Goal: Task Accomplishment & Management: Manage account settings

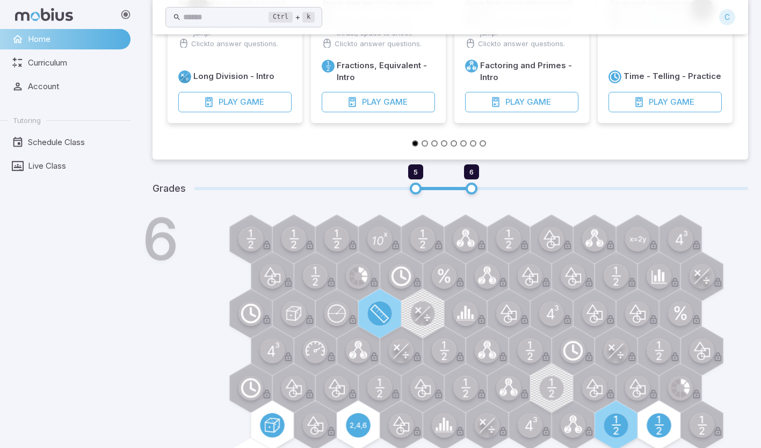
scroll to position [105, 0]
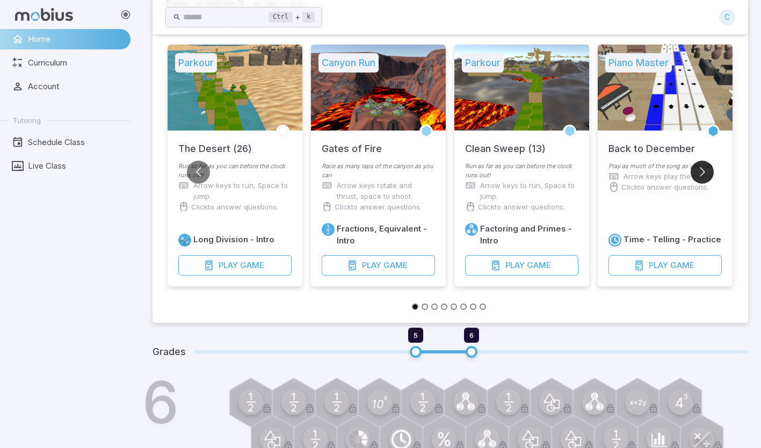
click at [703, 174] on button "Go to next slide" at bounding box center [702, 172] width 23 height 23
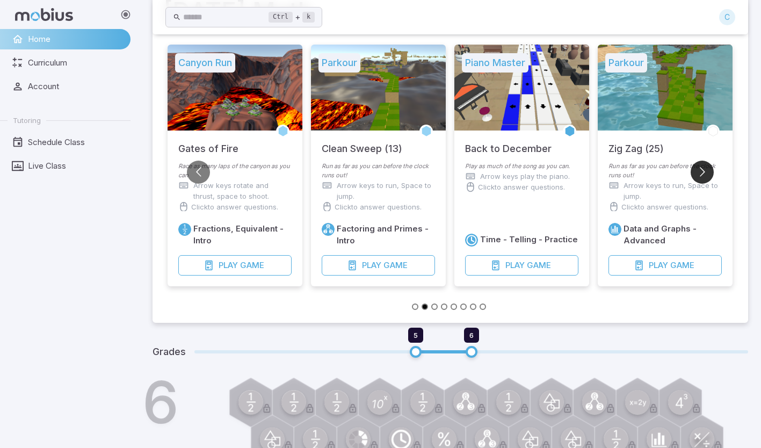
click at [703, 174] on button "Go to next slide" at bounding box center [702, 172] width 23 height 23
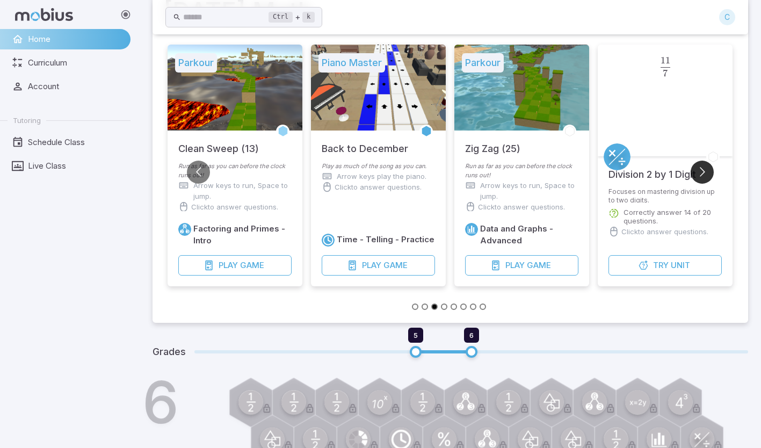
click at [703, 174] on button "Go to next slide" at bounding box center [702, 172] width 23 height 23
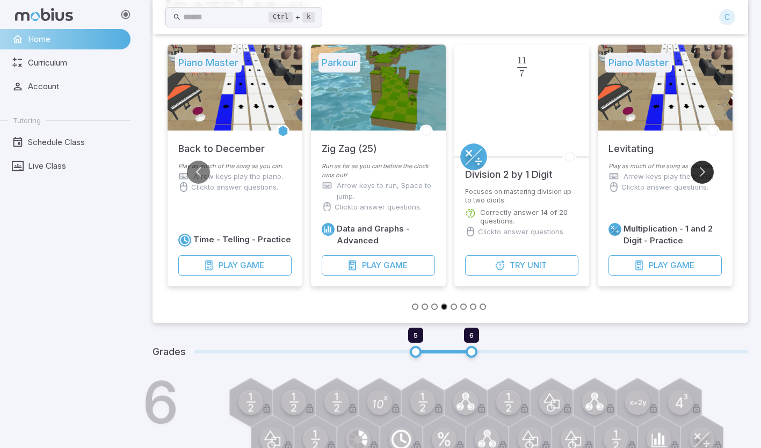
click at [703, 174] on button "Go to next slide" at bounding box center [702, 172] width 23 height 23
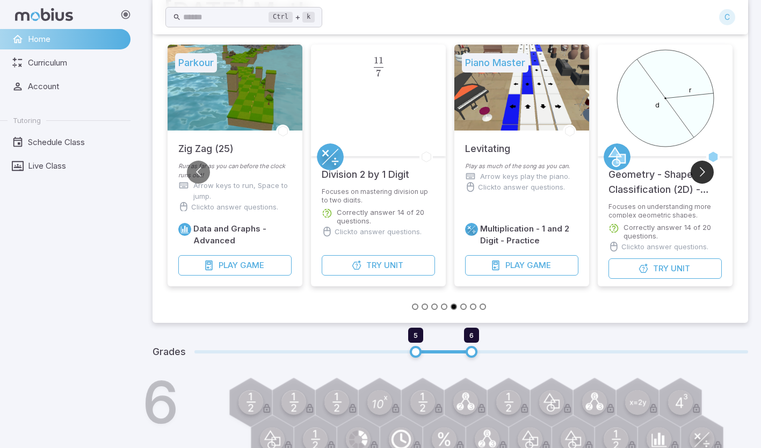
click at [703, 174] on button "Go to next slide" at bounding box center [702, 172] width 23 height 23
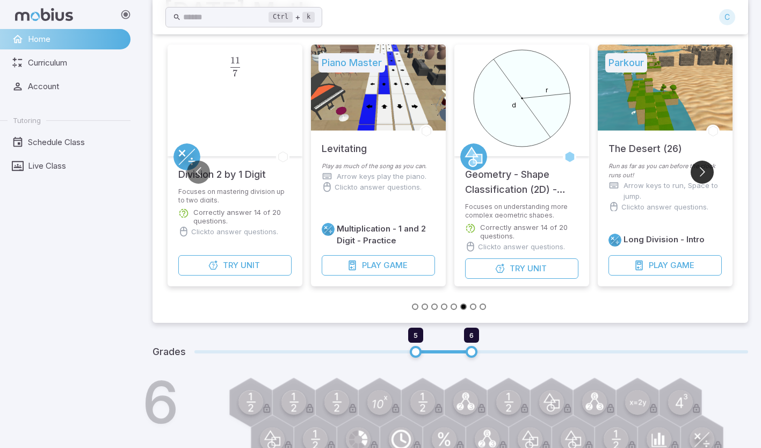
click at [703, 174] on button "Go to next slide" at bounding box center [702, 172] width 23 height 23
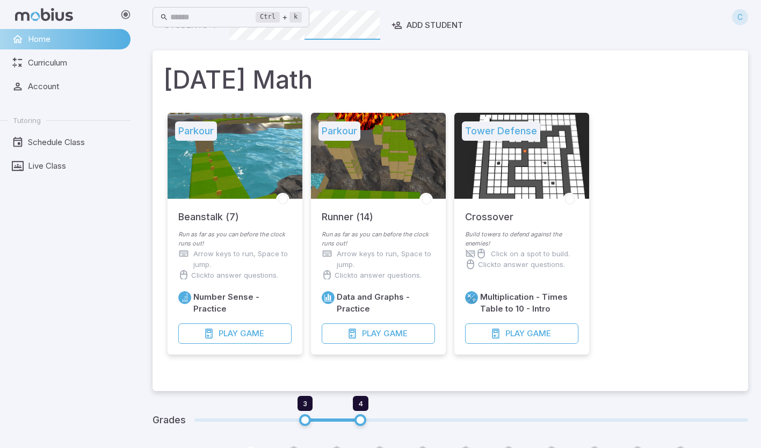
scroll to position [0, 0]
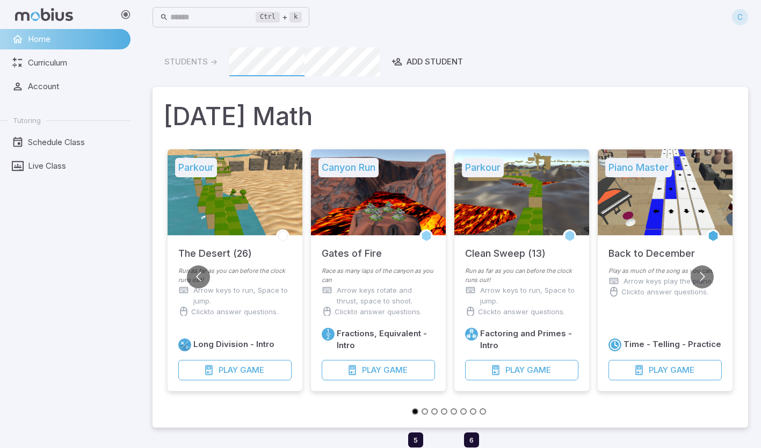
click at [741, 21] on div "C" at bounding box center [740, 17] width 16 height 16
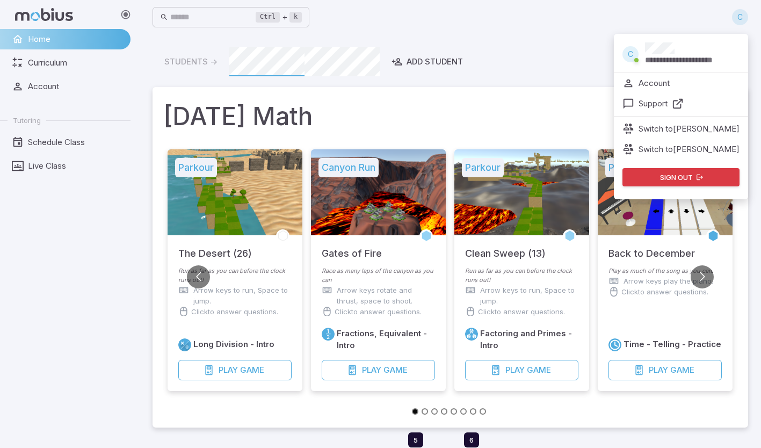
click at [667, 130] on p "Switch to [PERSON_NAME]" at bounding box center [689, 129] width 101 height 12
